Goal: Navigation & Orientation: Find specific page/section

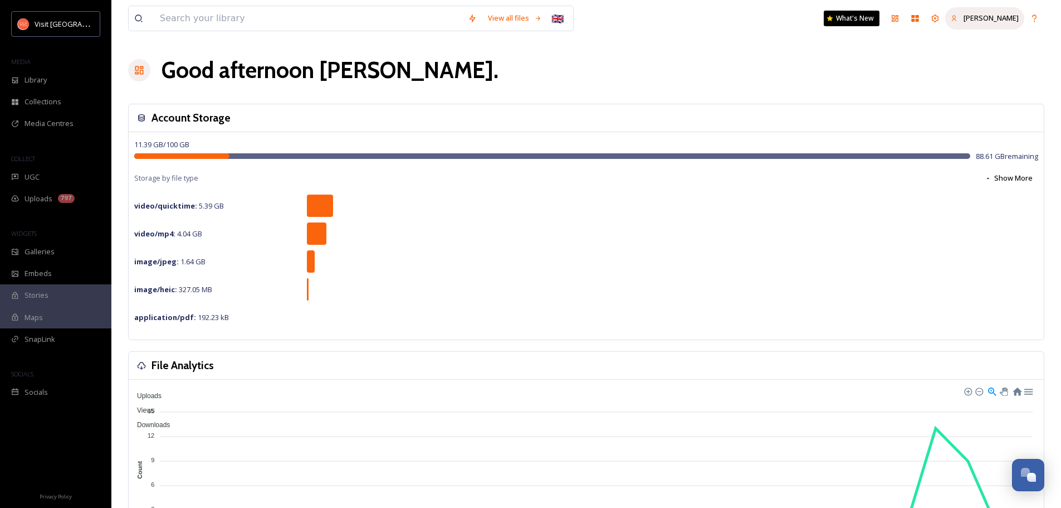
click at [1000, 18] on span "[PERSON_NAME]" at bounding box center [991, 18] width 55 height 10
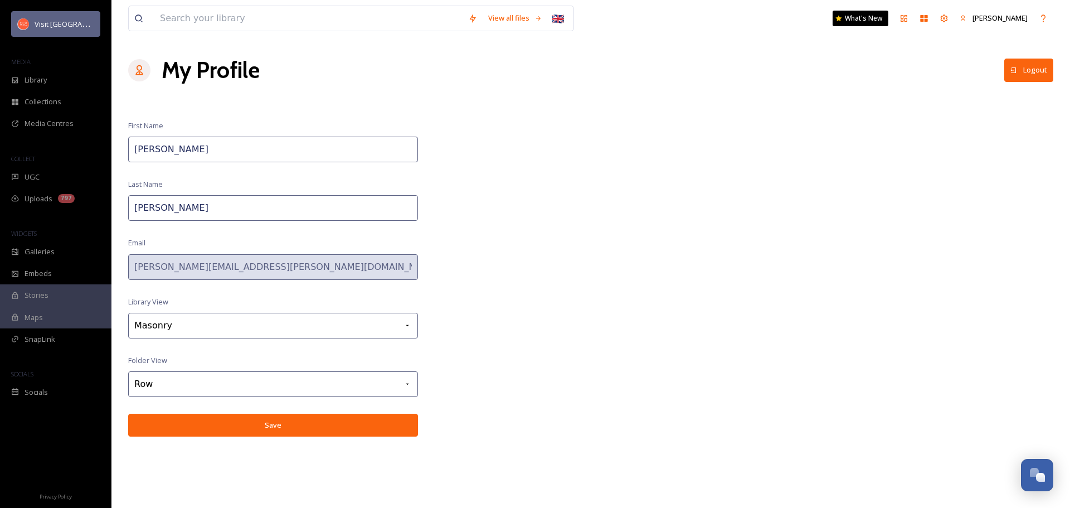
click at [62, 19] on div "Visit [GEOGRAPHIC_DATA]" at bounding box center [65, 23] width 60 height 13
click at [50, 26] on span "Visit [GEOGRAPHIC_DATA]" at bounding box center [78, 23] width 86 height 11
click at [45, 20] on span "Visit [GEOGRAPHIC_DATA]" at bounding box center [78, 23] width 86 height 11
click at [908, 19] on icon at bounding box center [903, 18] width 9 height 9
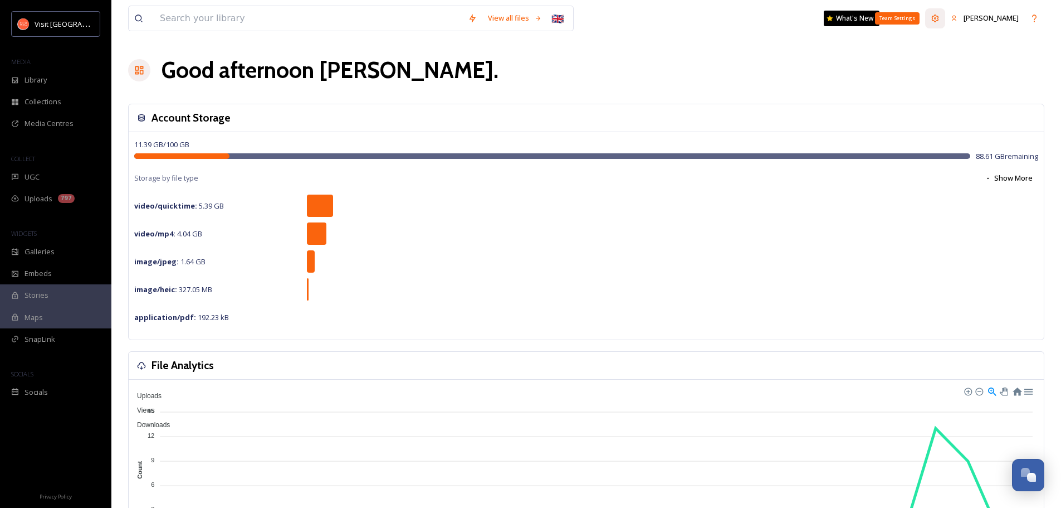
click at [939, 18] on icon at bounding box center [935, 17] width 7 height 7
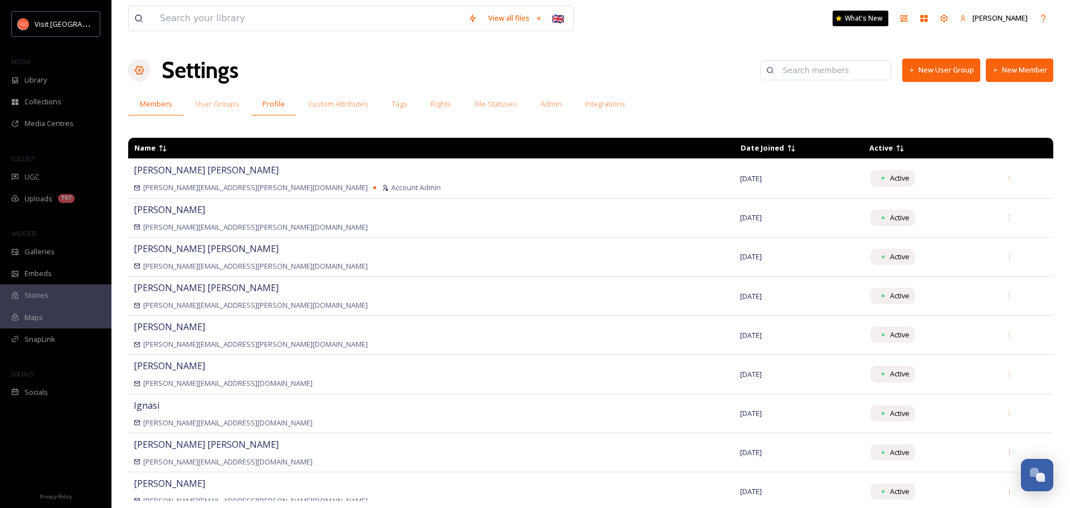
click at [275, 105] on span "Profile" at bounding box center [273, 104] width 22 height 11
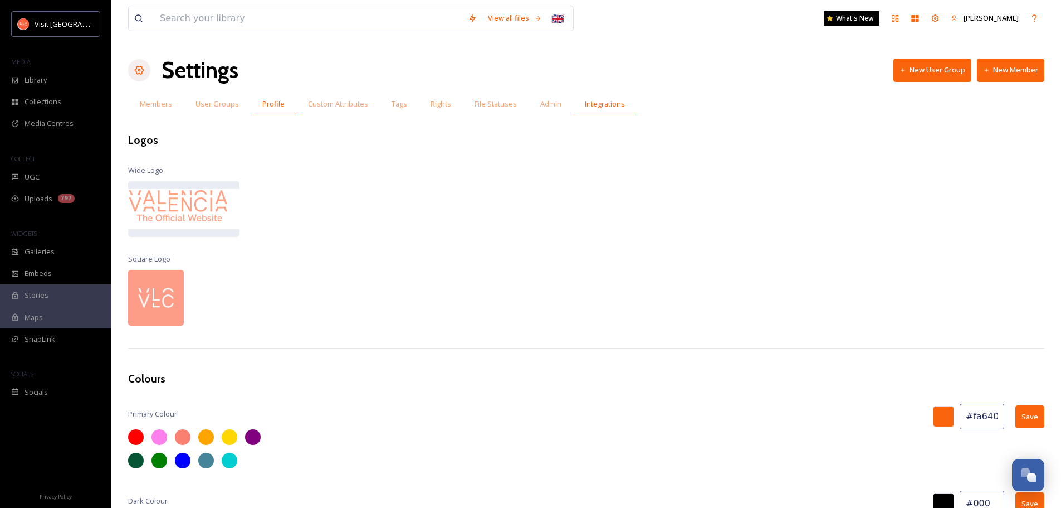
click at [606, 105] on span "Integrations" at bounding box center [605, 104] width 40 height 11
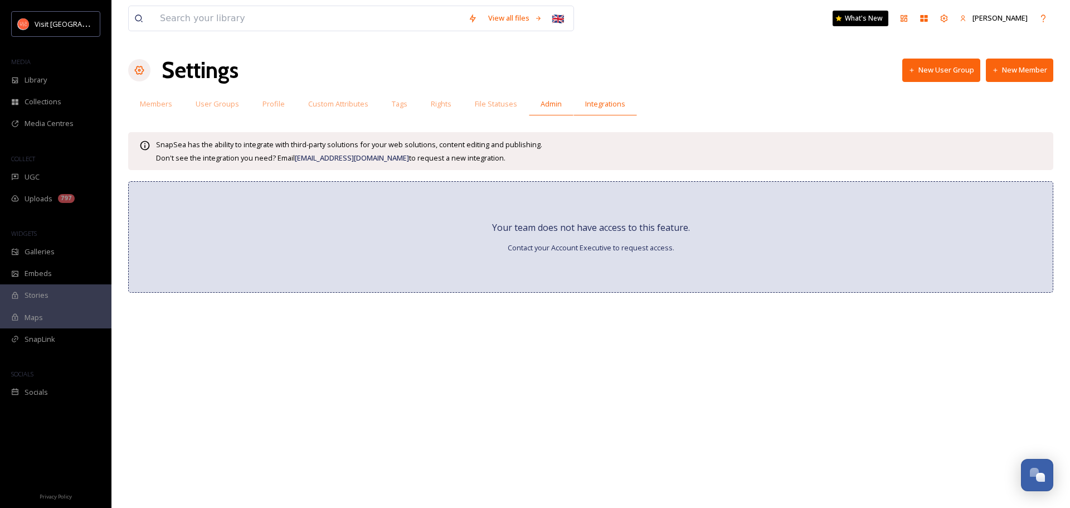
click at [544, 102] on span "Admin" at bounding box center [550, 104] width 21 height 11
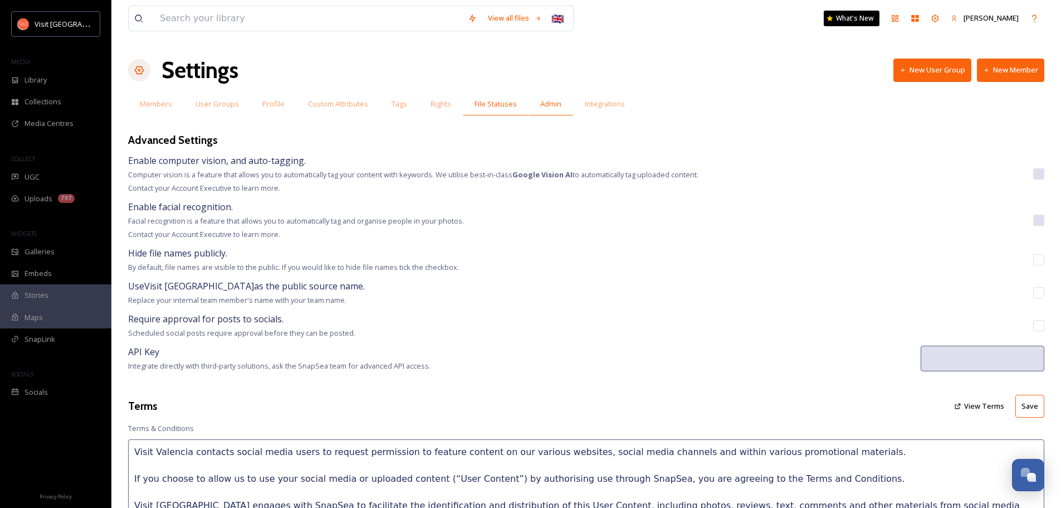
click at [491, 103] on span "File Statuses" at bounding box center [496, 104] width 42 height 11
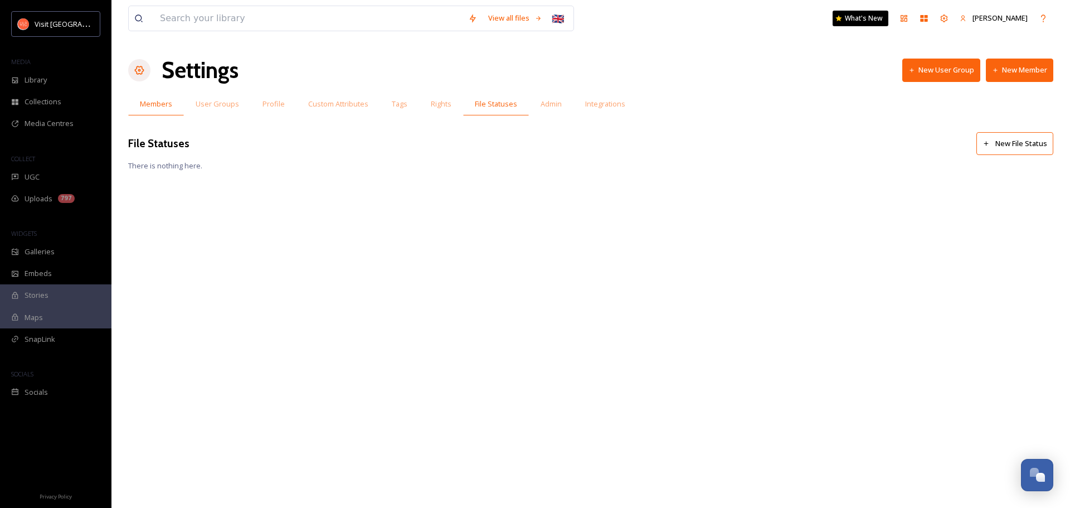
click at [163, 104] on span "Members" at bounding box center [156, 104] width 32 height 11
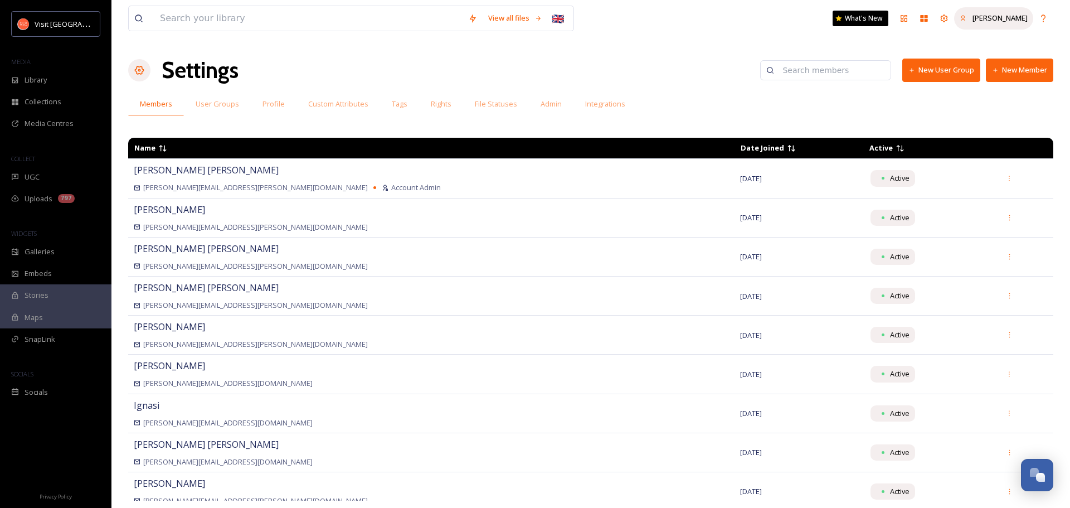
click at [1009, 18] on span "[PERSON_NAME]" at bounding box center [999, 18] width 55 height 10
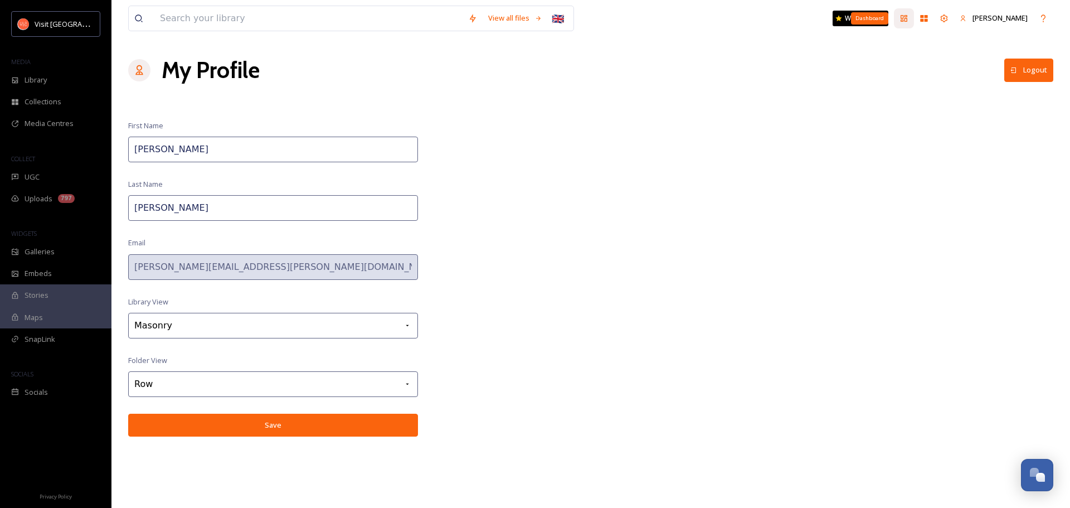
click at [908, 18] on icon at bounding box center [903, 18] width 9 height 9
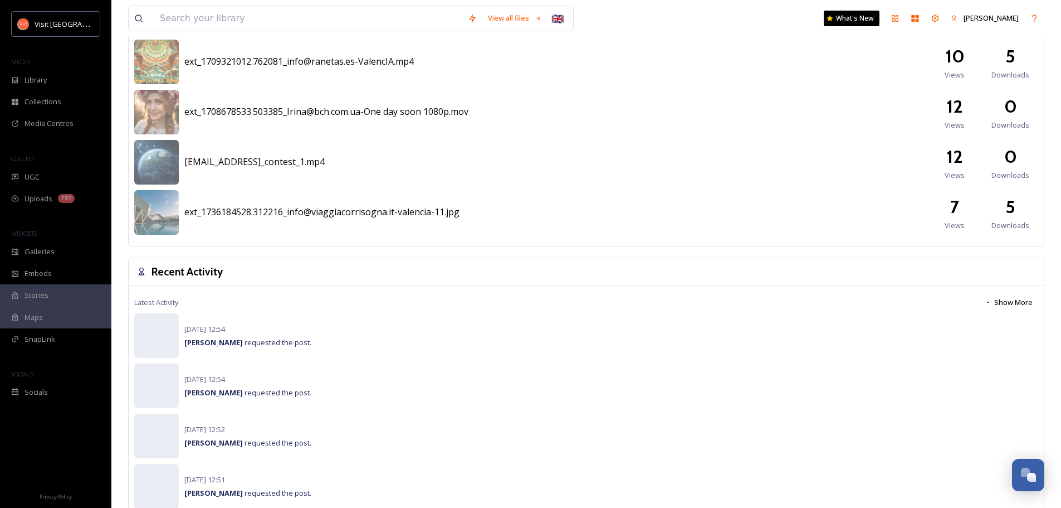
scroll to position [590, 0]
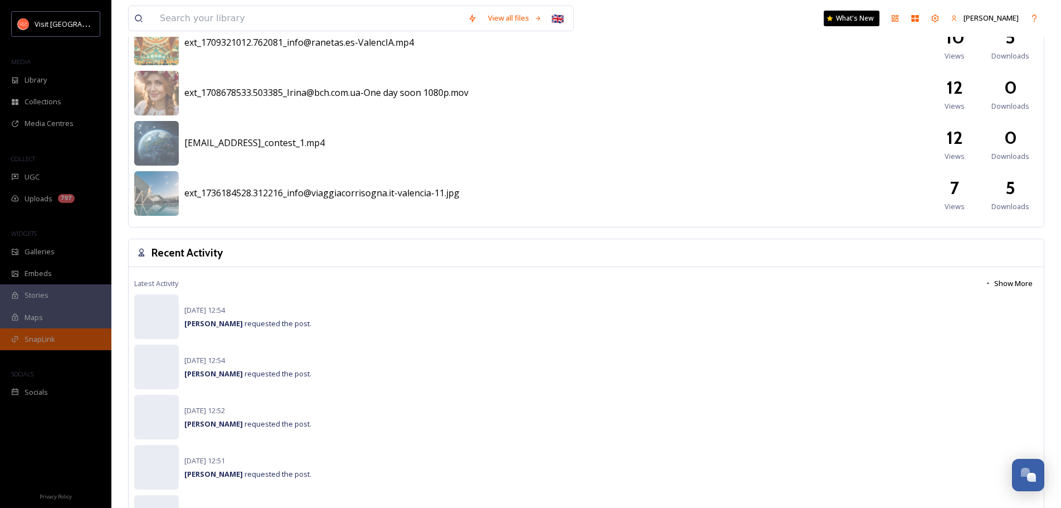
click at [46, 338] on span "SnapLink" at bounding box center [40, 339] width 31 height 11
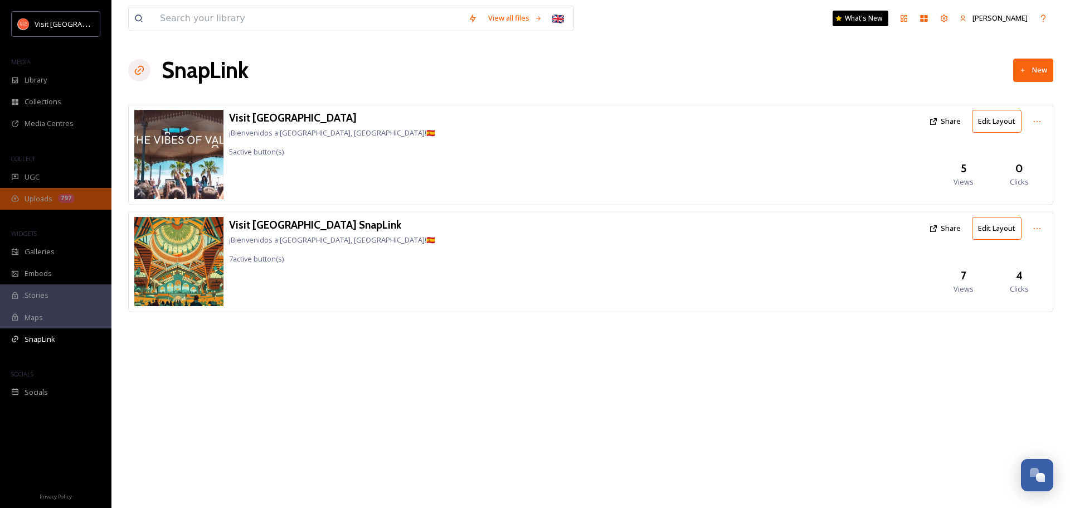
click at [45, 196] on span "Uploads" at bounding box center [39, 198] width 28 height 11
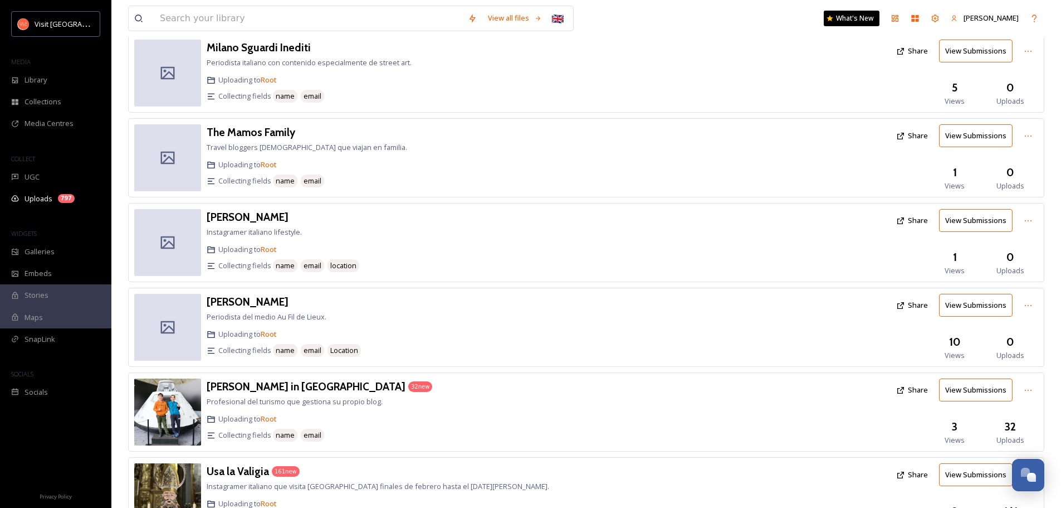
scroll to position [1329, 0]
